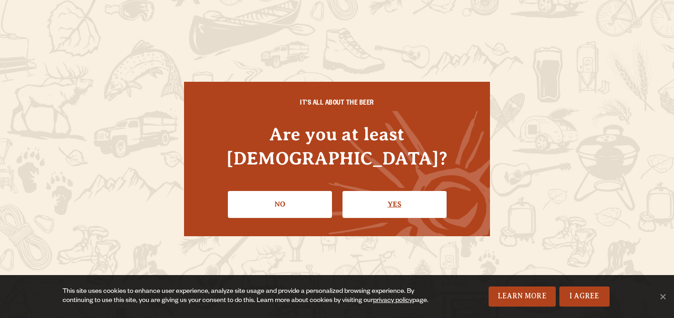
click at [416, 194] on link "Yes" at bounding box center [394, 204] width 104 height 26
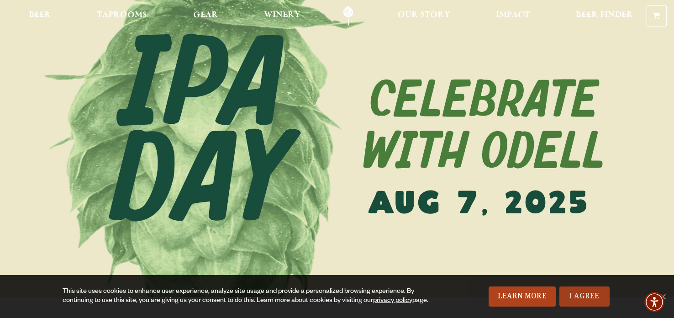
click at [581, 302] on link "I Agree" at bounding box center [584, 296] width 50 height 20
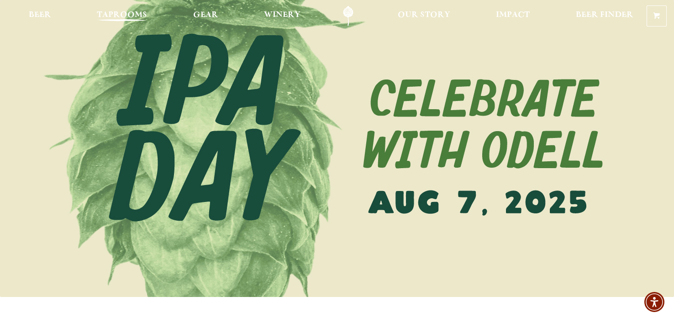
click at [114, 14] on span "Taprooms" at bounding box center [122, 14] width 50 height 7
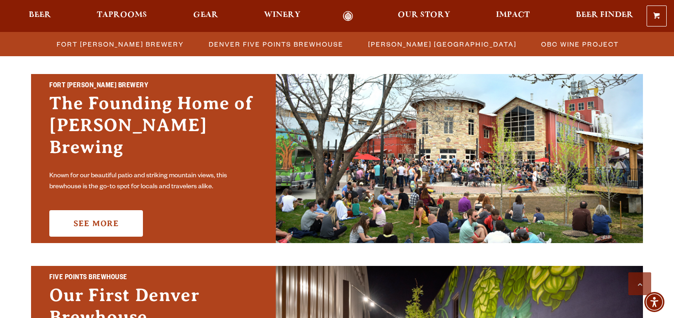
scroll to position [292, 0]
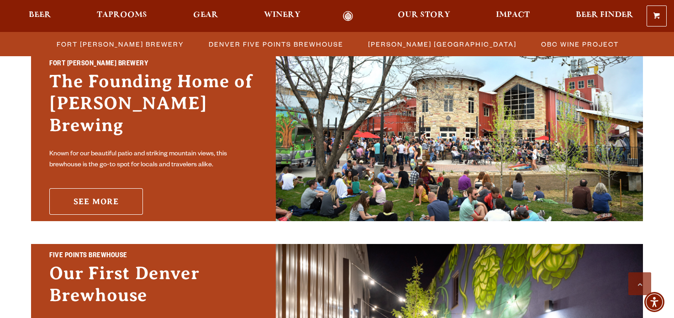
click at [94, 196] on link "See More" at bounding box center [96, 201] width 94 height 26
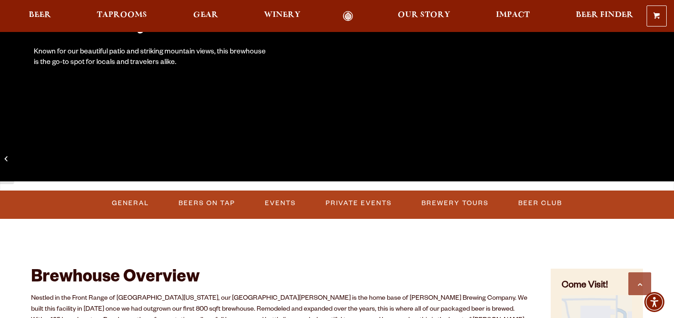
scroll to position [292, 0]
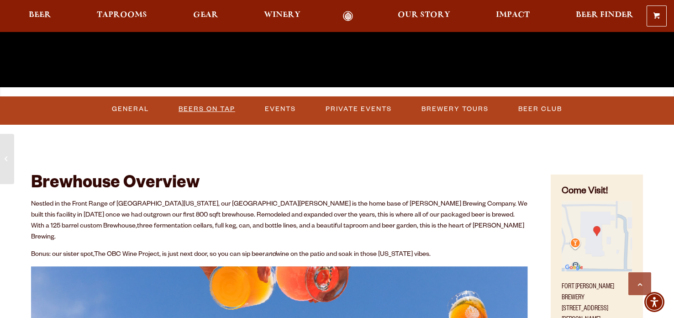
click at [209, 109] on link "Beers on Tap" at bounding box center [207, 109] width 64 height 21
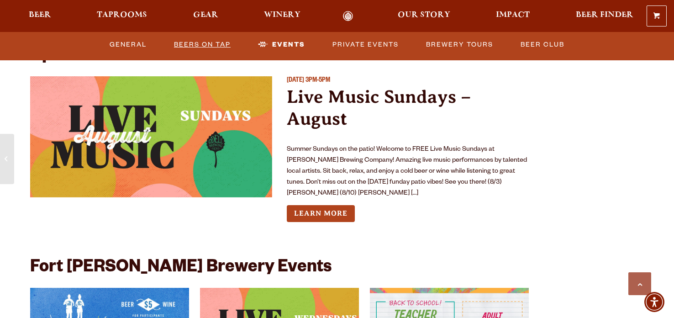
scroll to position [3334, 0]
click at [347, 207] on link "Learn More" at bounding box center [321, 213] width 68 height 17
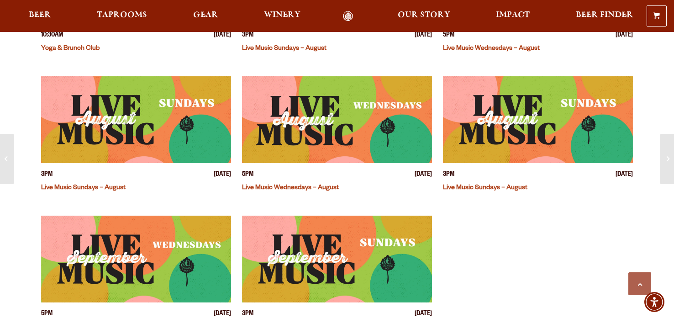
scroll to position [456, 0]
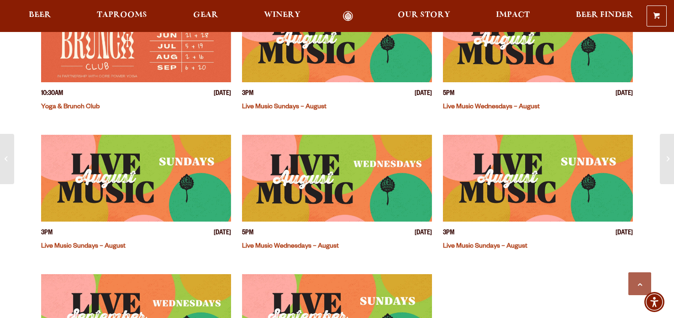
click at [528, 57] on img "View event details" at bounding box center [538, 38] width 190 height 87
